Goal: Navigation & Orientation: Find specific page/section

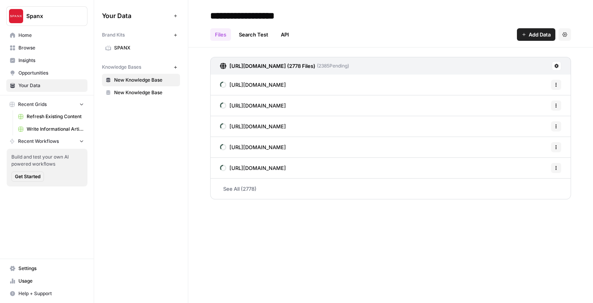
click at [147, 167] on div "Your Data Add Data Brand Kits New SPANX Knowledge Bases New New Knowledge Base …" at bounding box center [141, 151] width 94 height 303
click at [52, 118] on span "Refresh Existing Content" at bounding box center [55, 116] width 57 height 7
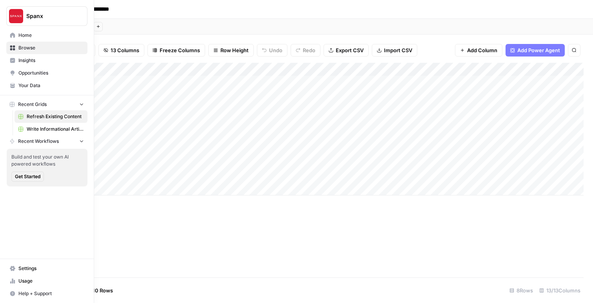
click at [40, 132] on span "Write Informational Article" at bounding box center [55, 128] width 57 height 7
click at [14, 35] on icon at bounding box center [12, 35] width 5 height 5
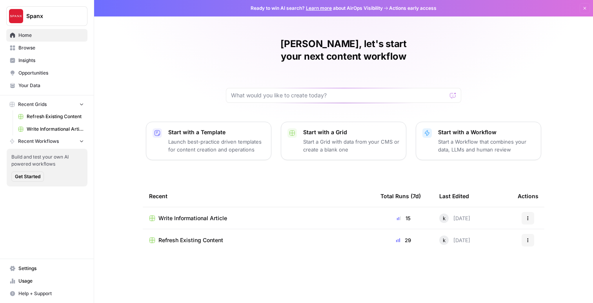
click at [42, 86] on span "Your Data" at bounding box center [50, 85] width 65 height 7
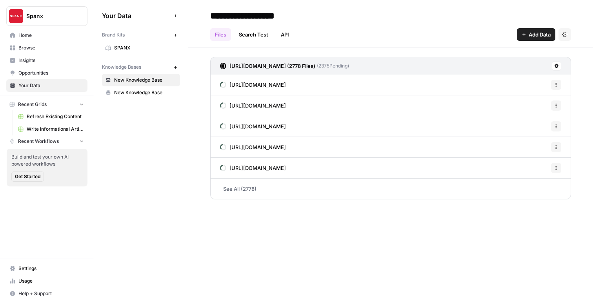
click at [240, 190] on link "See All (2778)" at bounding box center [390, 188] width 361 height 20
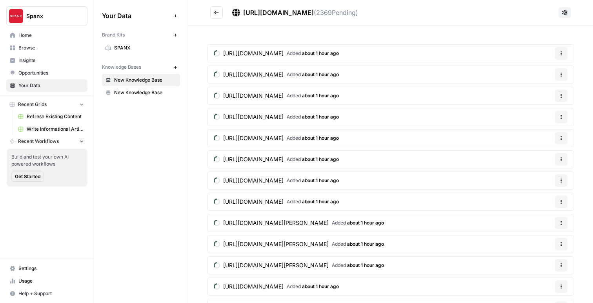
click at [135, 194] on div "Your Data Add Data Brand Kits New SPANX Knowledge Bases New New Knowledge Base …" at bounding box center [141, 151] width 94 height 303
